Goal: Entertainment & Leisure: Consume media (video, audio)

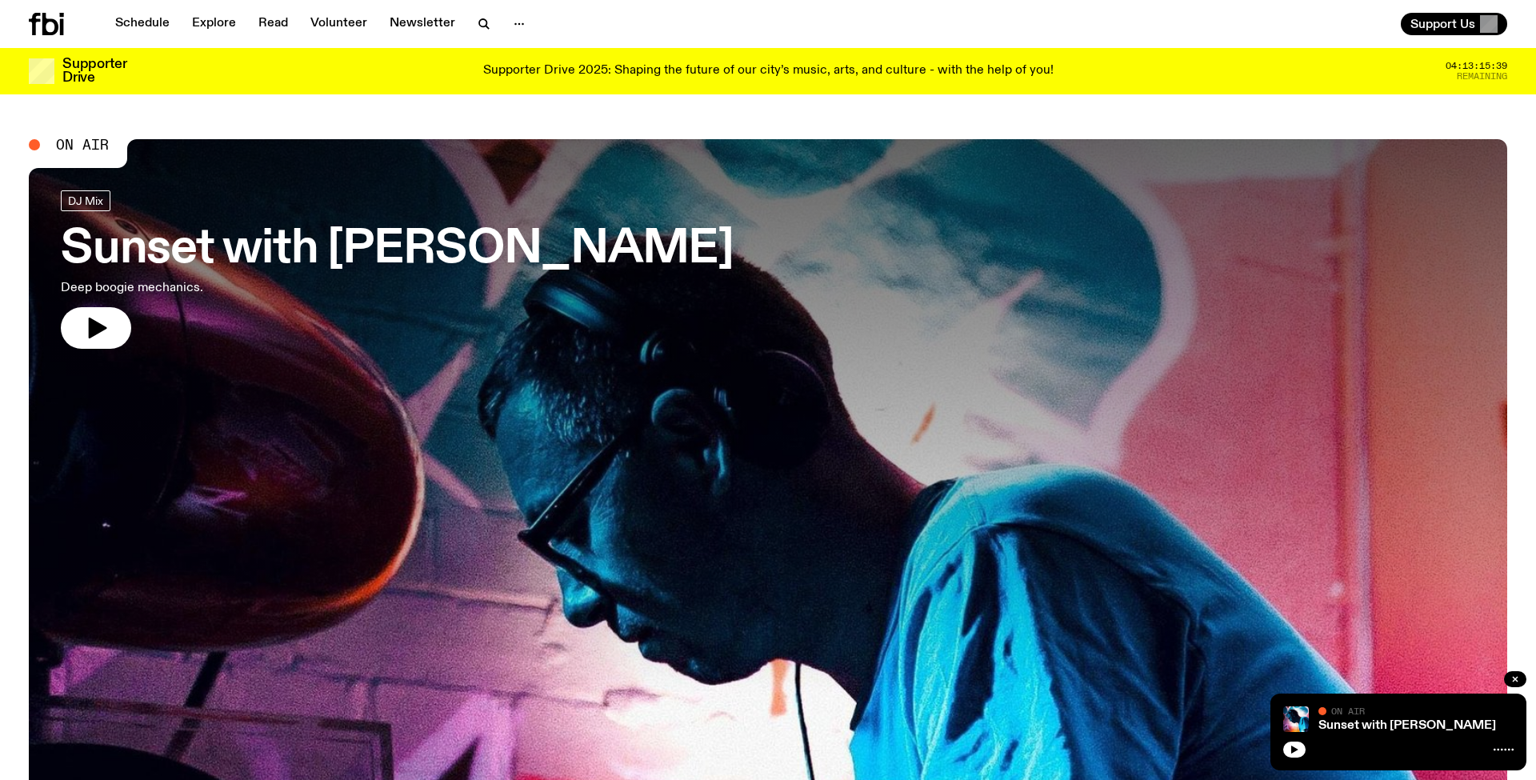
scroll to position [85, 0]
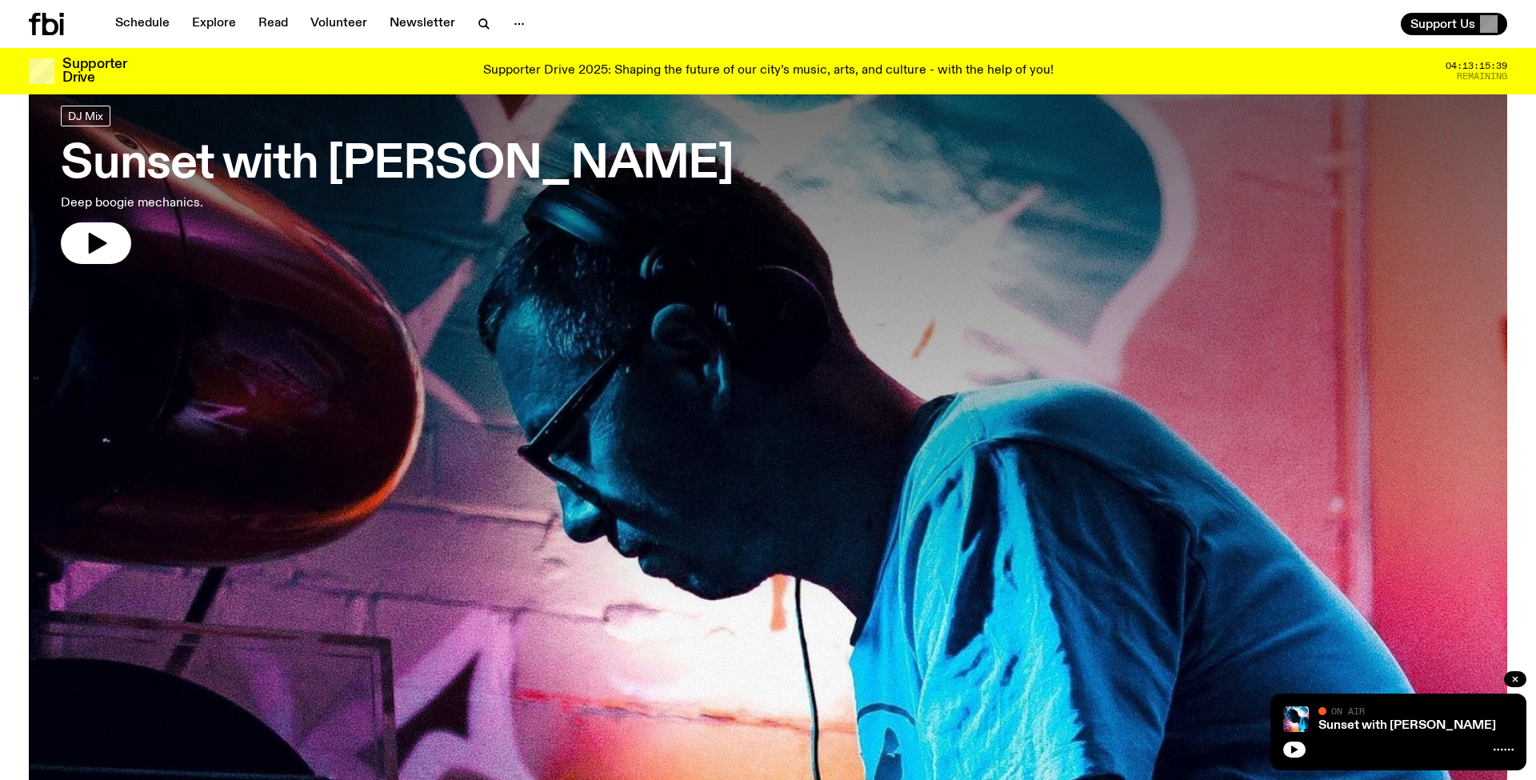
click at [52, 14] on icon at bounding box center [46, 24] width 35 height 22
click at [45, 27] on icon at bounding box center [50, 24] width 16 height 22
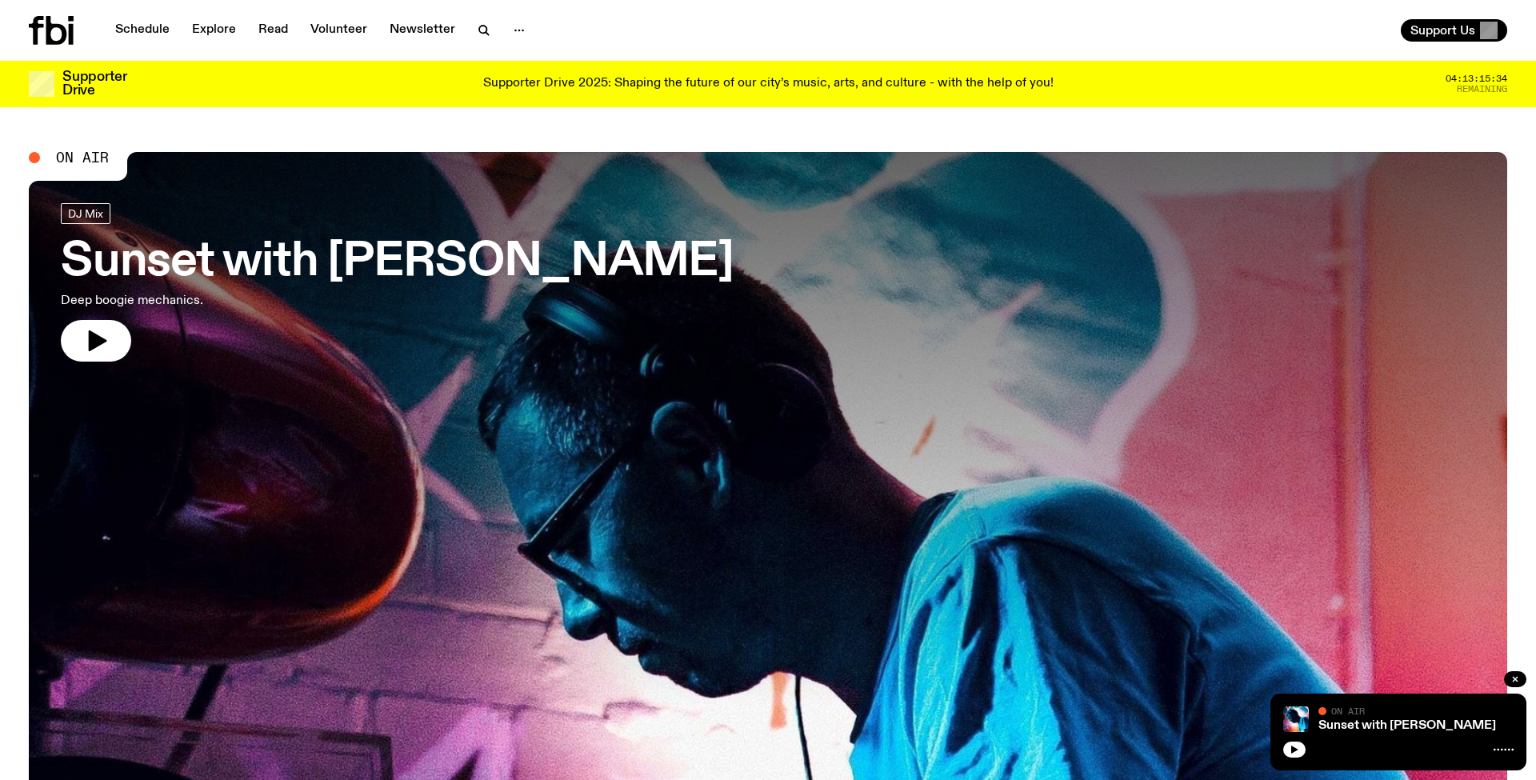
scroll to position [0, 0]
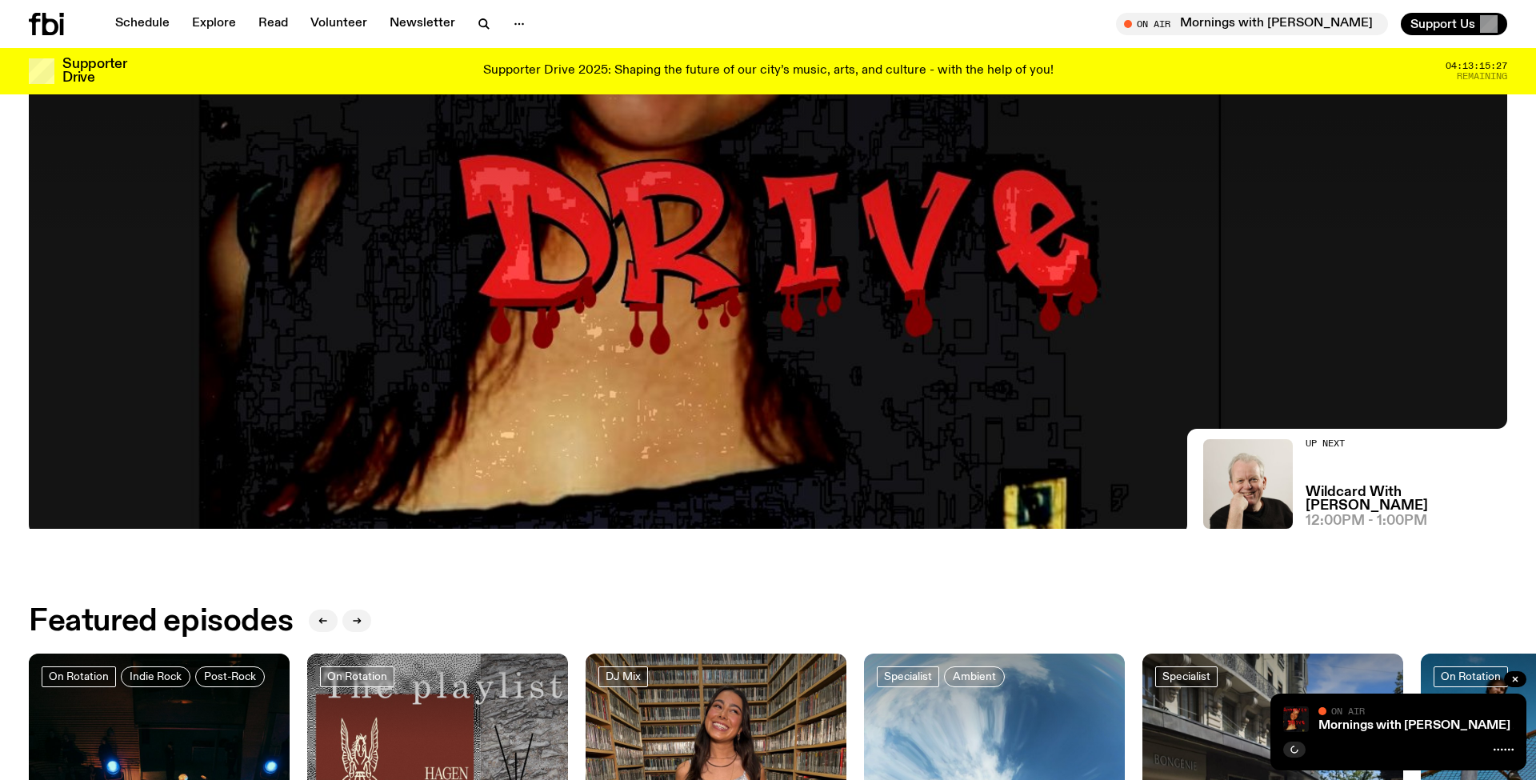
scroll to position [444, 0]
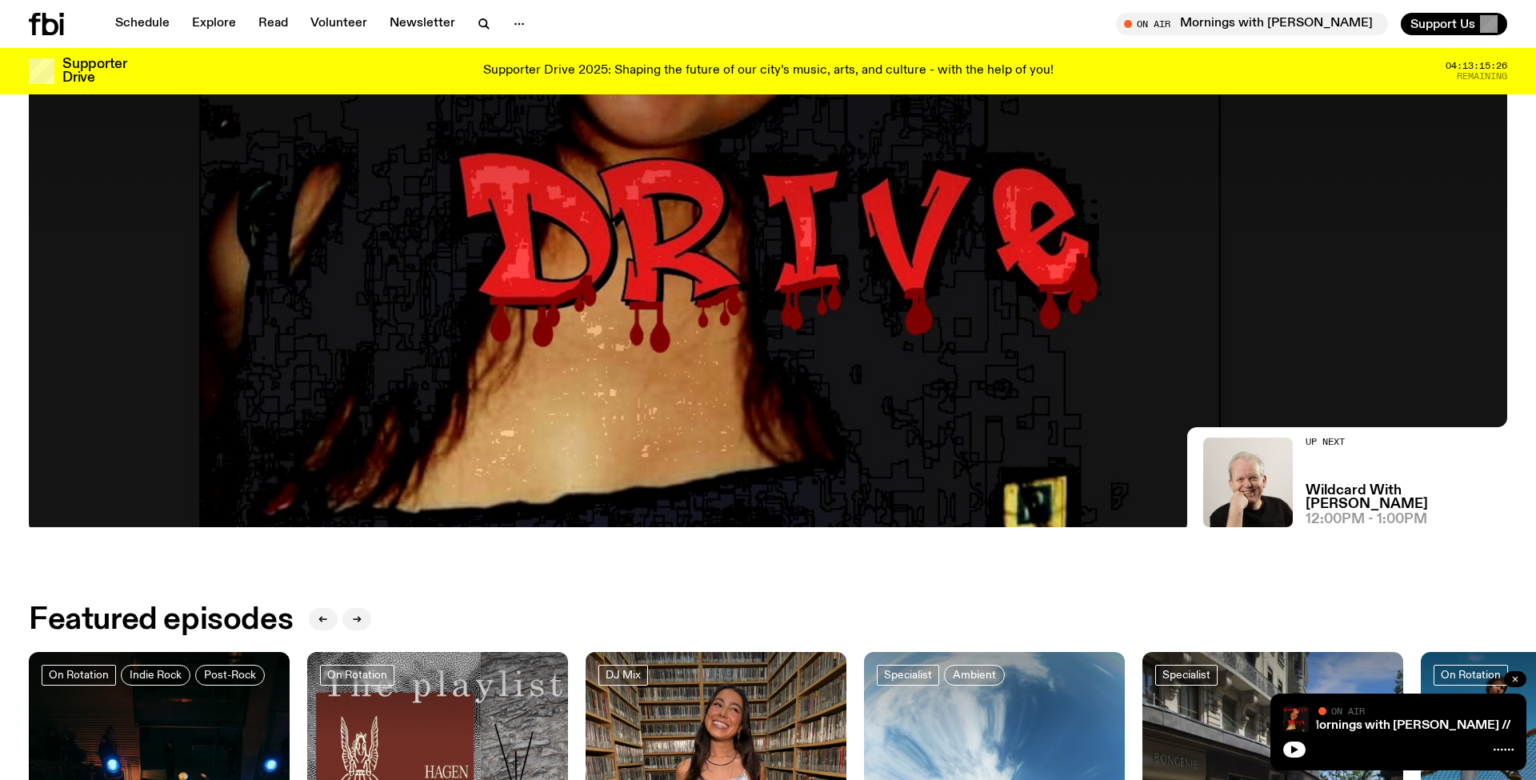
click at [1516, 678] on icon "button" at bounding box center [1515, 679] width 5 height 5
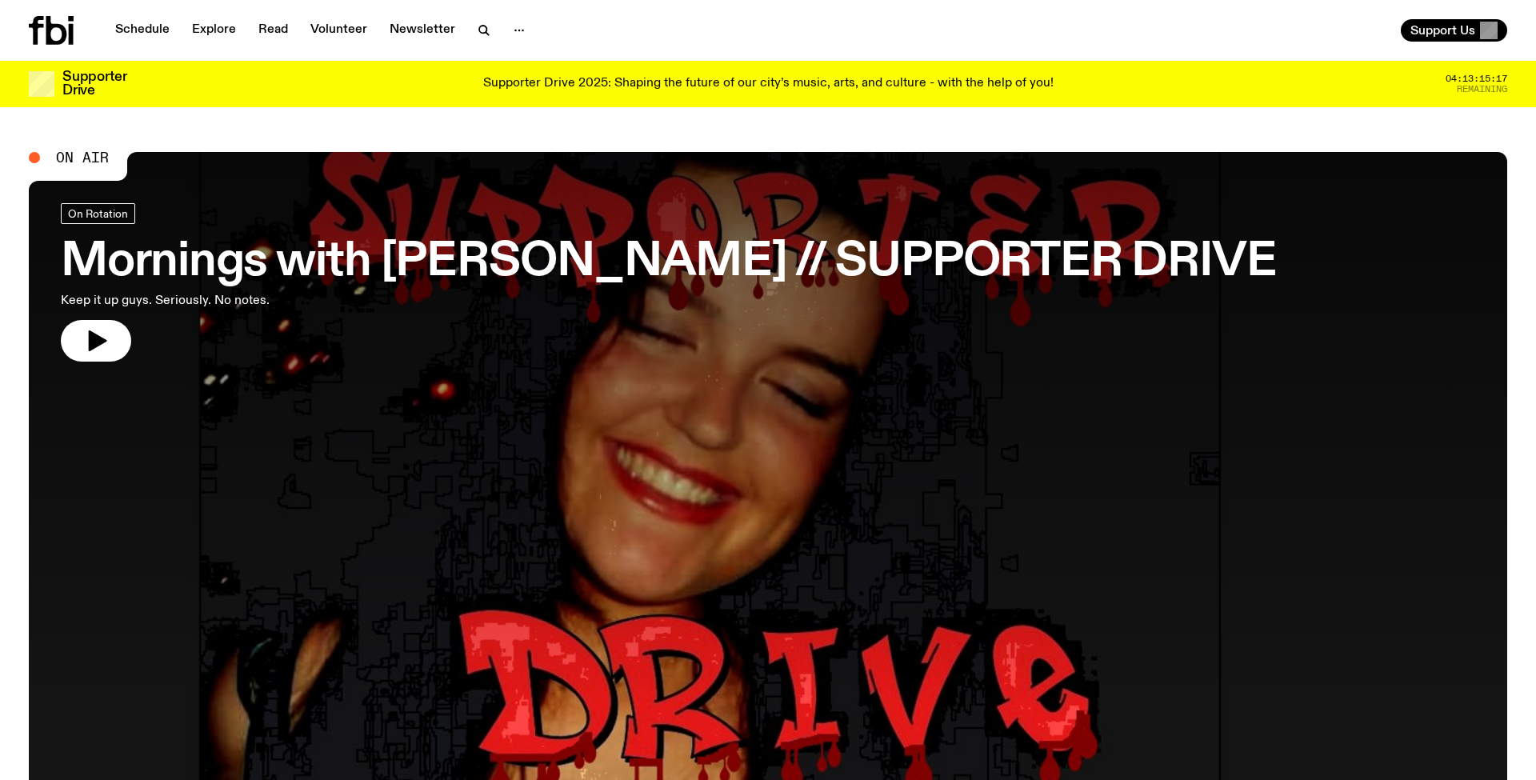
scroll to position [0, 0]
click at [97, 345] on icon "button" at bounding box center [98, 340] width 18 height 21
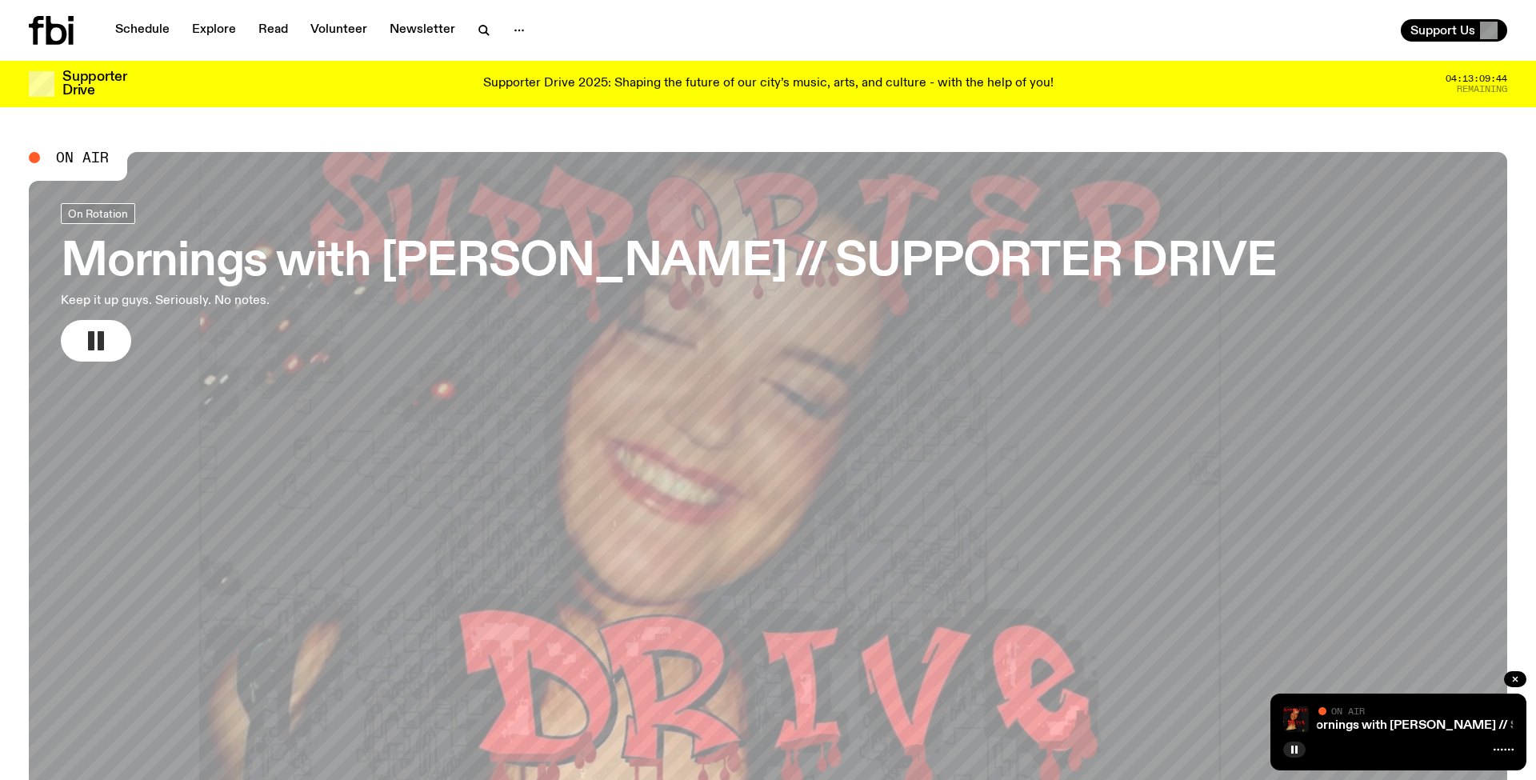
click at [113, 343] on button "button" at bounding box center [96, 341] width 70 height 42
click at [100, 342] on icon "button" at bounding box center [98, 340] width 18 height 21
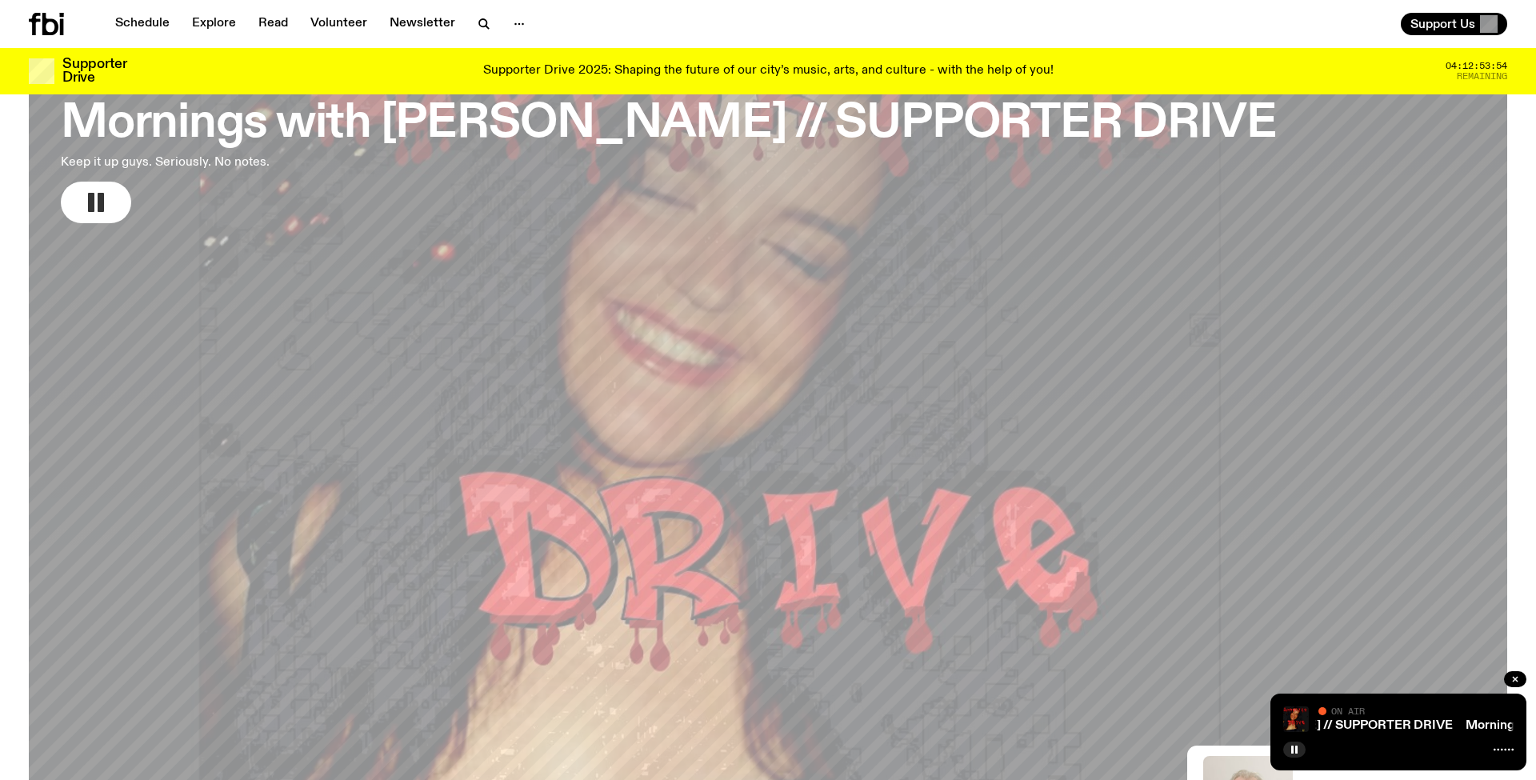
scroll to position [137, 0]
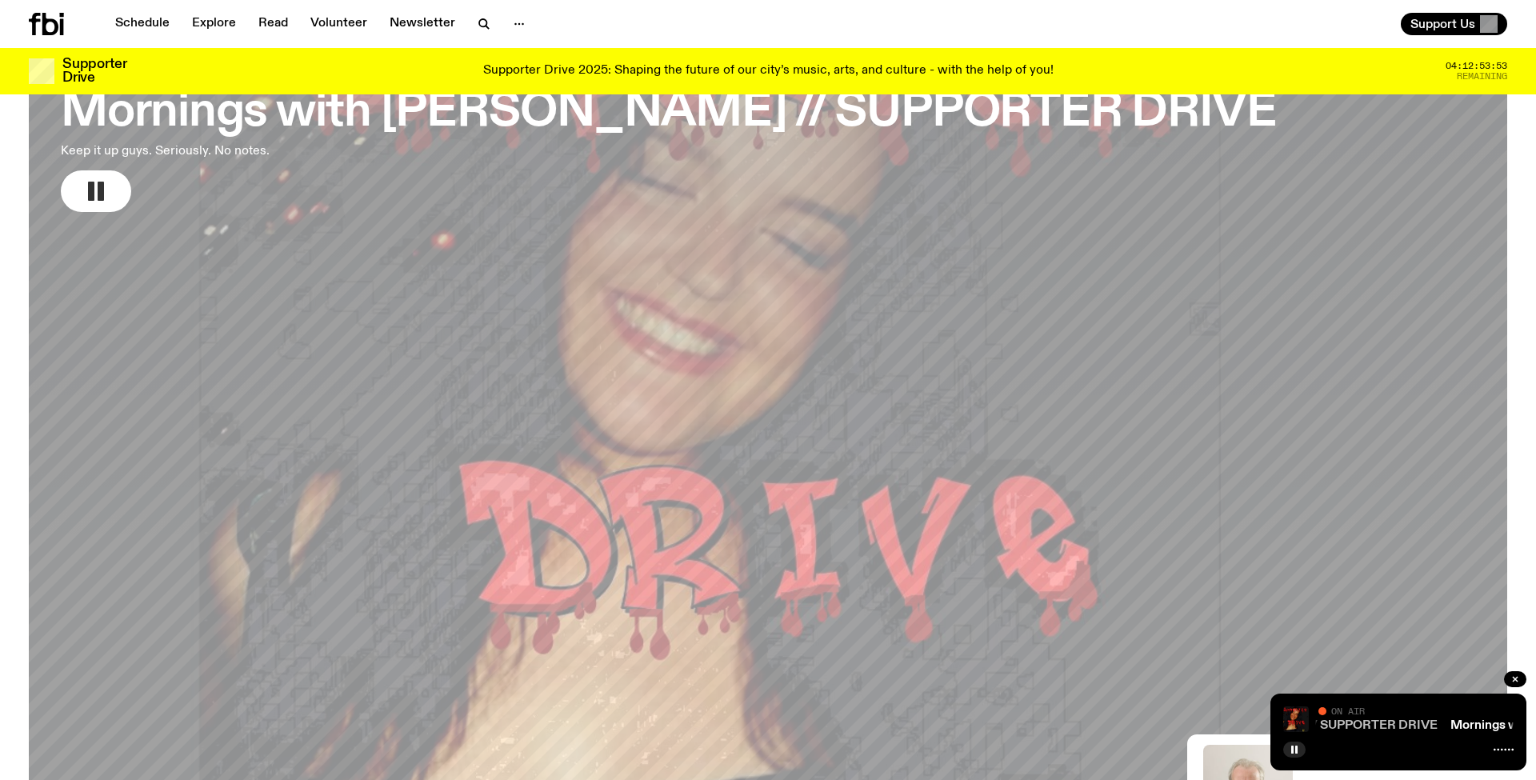
click at [1374, 722] on link "Mornings with [PERSON_NAME] // SUPPORTER DRIVE" at bounding box center [1276, 725] width 324 height 13
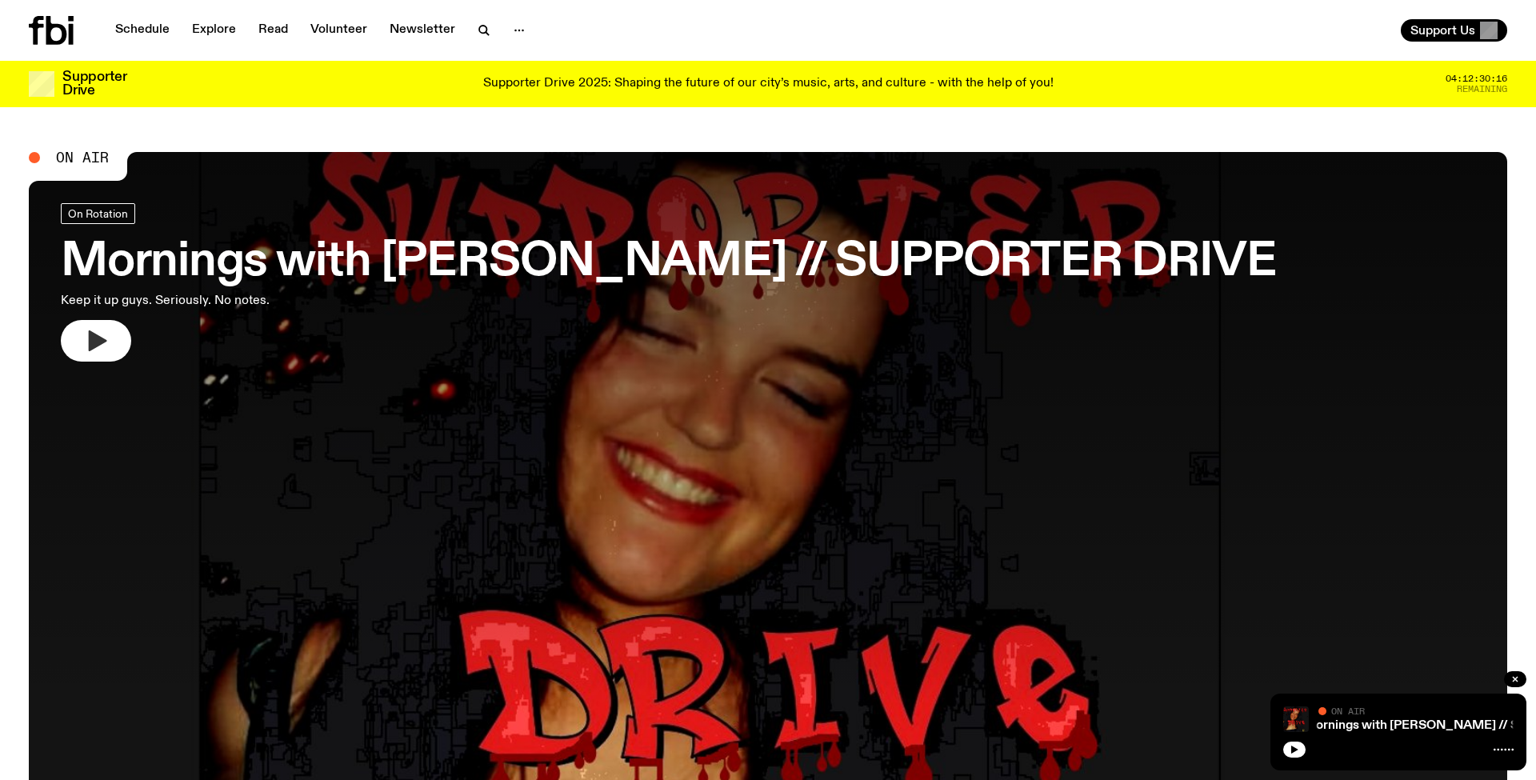
click at [98, 336] on icon "button" at bounding box center [98, 340] width 18 height 21
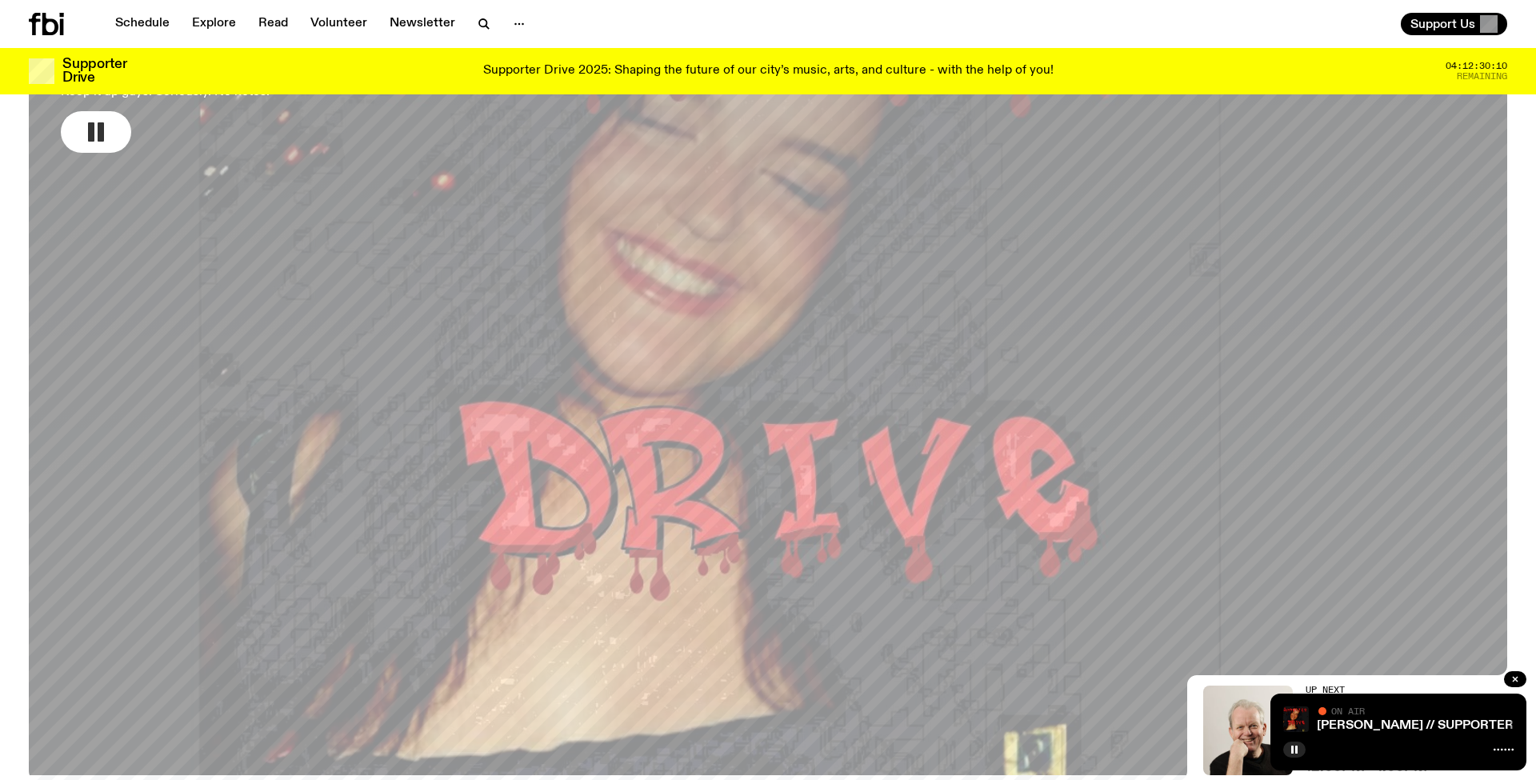
scroll to position [178, 0]
